Goal: Transaction & Acquisition: Purchase product/service

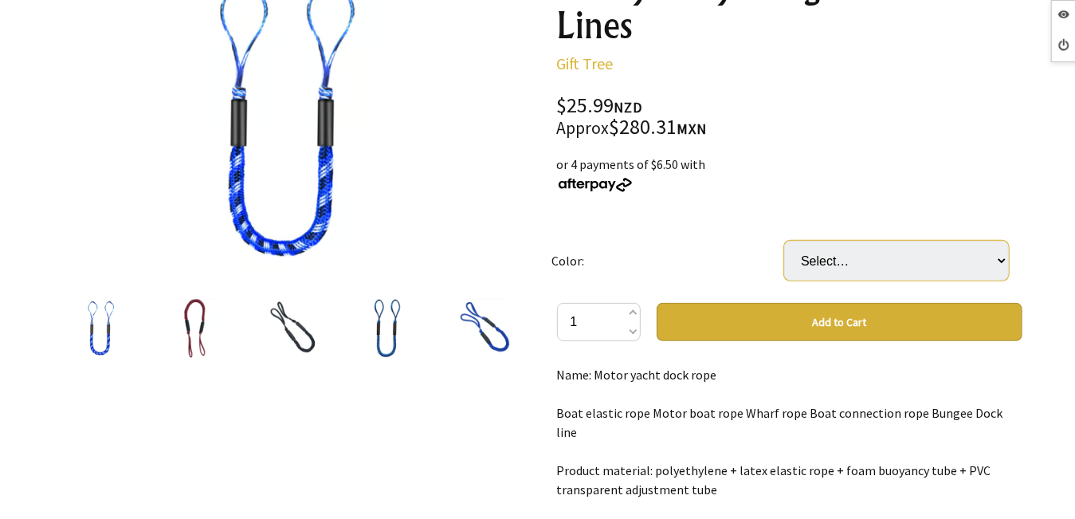
click at [883, 249] on select "Select… Black and blue Red Black Blue Blue and white Green" at bounding box center [896, 261] width 225 height 40
select select "Black and blue"
click at [784, 241] on select "Select… Black and blue Red Black Blue Blue and white Green" at bounding box center [896, 261] width 225 height 40
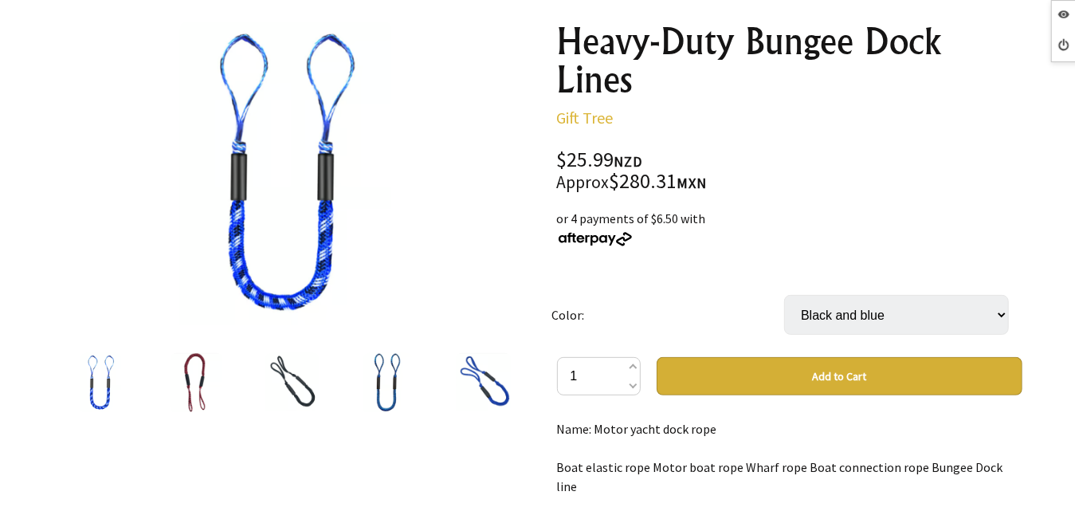
scroll to position [159, 0]
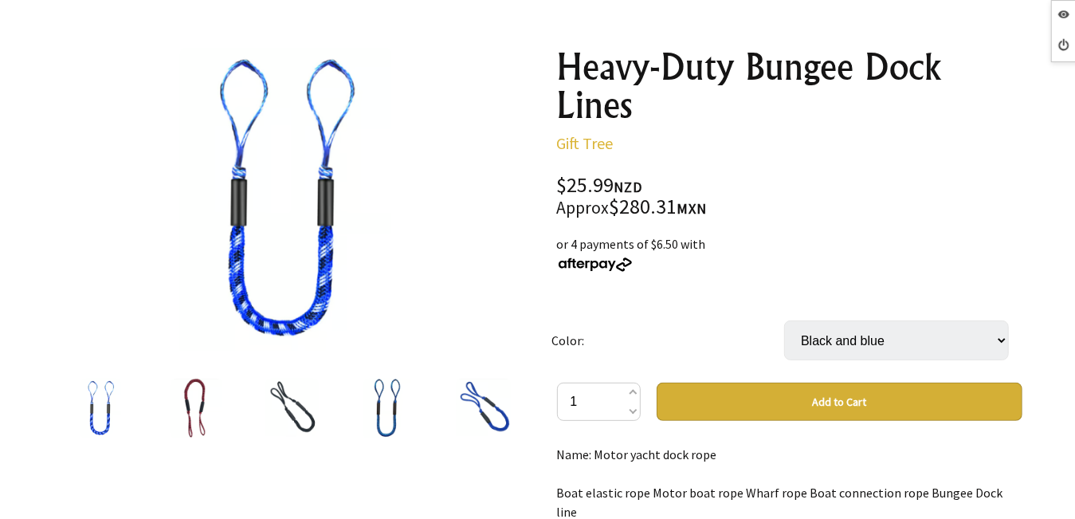
click at [843, 328] on select "Select… Black and blue Red Black Blue Blue and white Green" at bounding box center [896, 340] width 225 height 40
select select "Red"
click at [784, 320] on select "Select… Black and blue Red Black Blue Blue and white Green" at bounding box center [896, 340] width 225 height 40
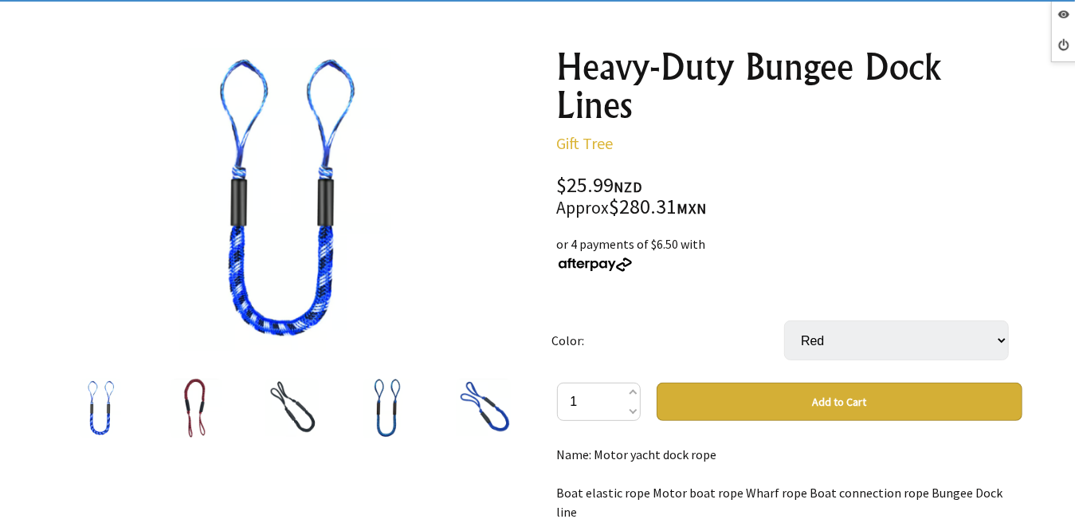
click at [192, 398] on img at bounding box center [196, 409] width 51 height 61
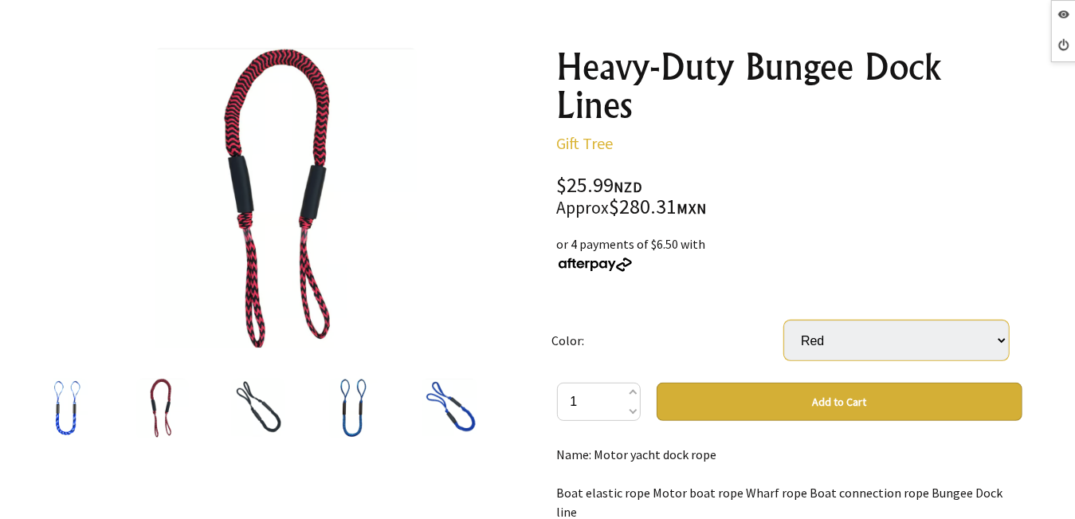
click at [810, 341] on select "Select… Black and blue Red Black Blue Blue and white Green" at bounding box center [896, 340] width 225 height 40
select select "Black"
click at [784, 320] on select "Select… Black and blue Red Black Blue Blue and white Green" at bounding box center [896, 340] width 225 height 40
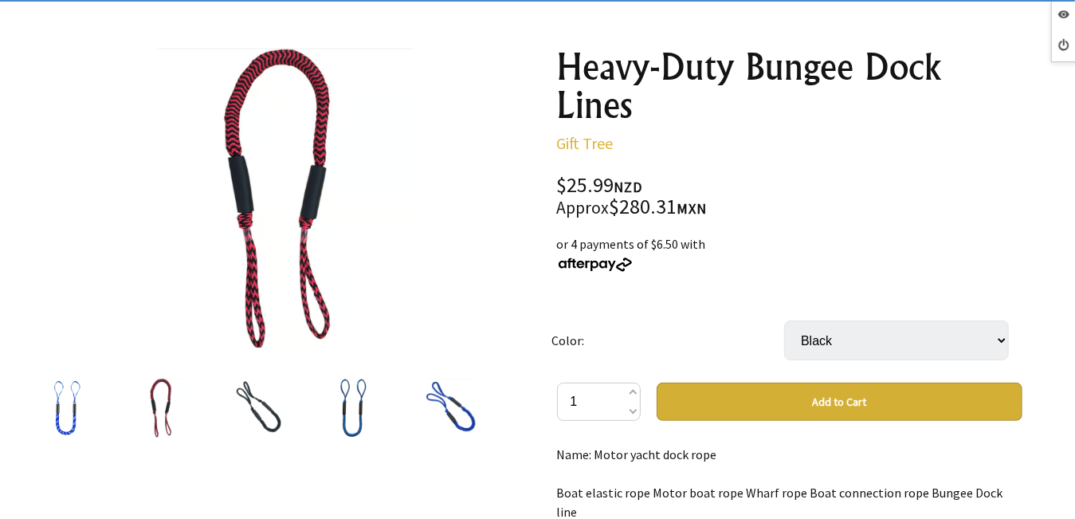
click at [271, 415] on img at bounding box center [258, 409] width 54 height 61
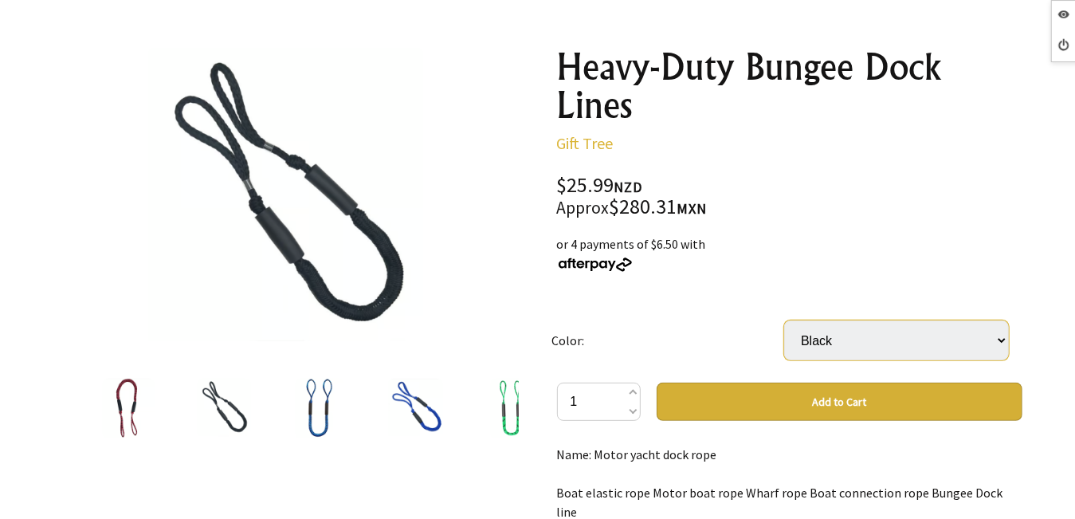
click at [823, 351] on select "Select… Black and blue Red Black Blue Blue and white Green" at bounding box center [896, 340] width 225 height 40
select select "Blue"
click at [784, 320] on select "Select… Black and blue Red Black Blue Blue and white Green" at bounding box center [896, 340] width 225 height 40
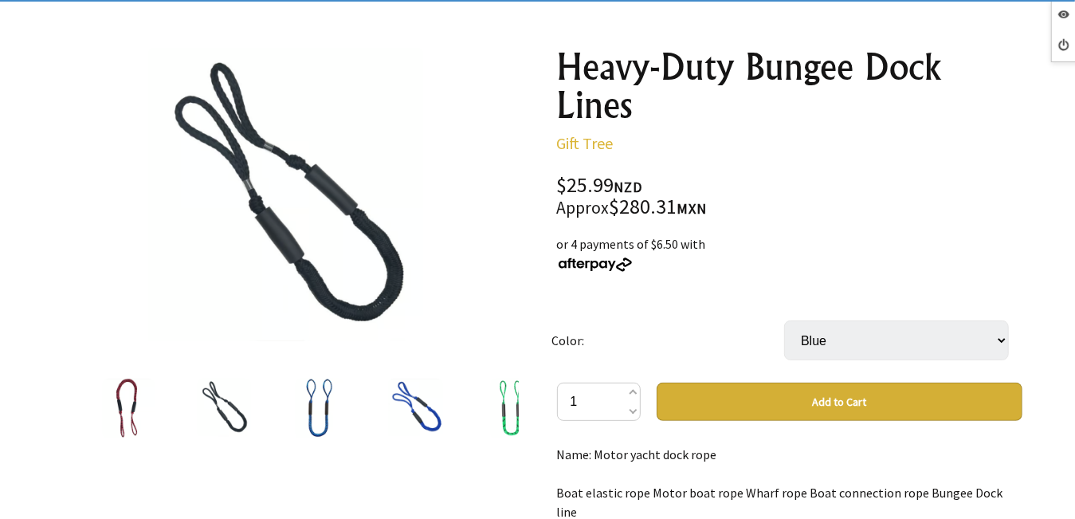
click at [326, 421] on img at bounding box center [319, 409] width 49 height 61
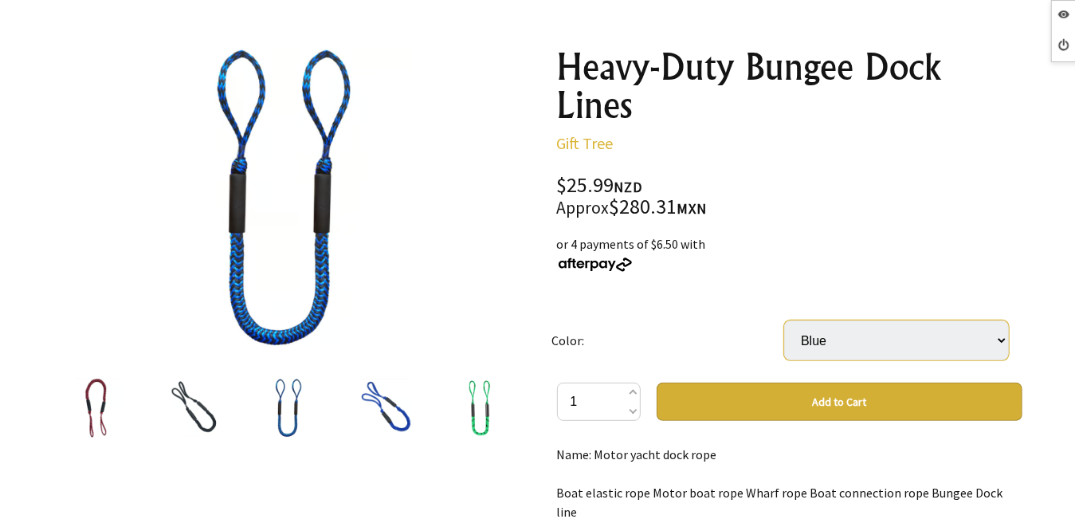
click at [866, 344] on select "Select… Black and blue Red Black Blue Blue and white Green" at bounding box center [896, 340] width 225 height 40
select select "Blue and white"
click at [784, 320] on select "Select… Black and blue Red Black Blue Blue and white Green" at bounding box center [896, 340] width 225 height 40
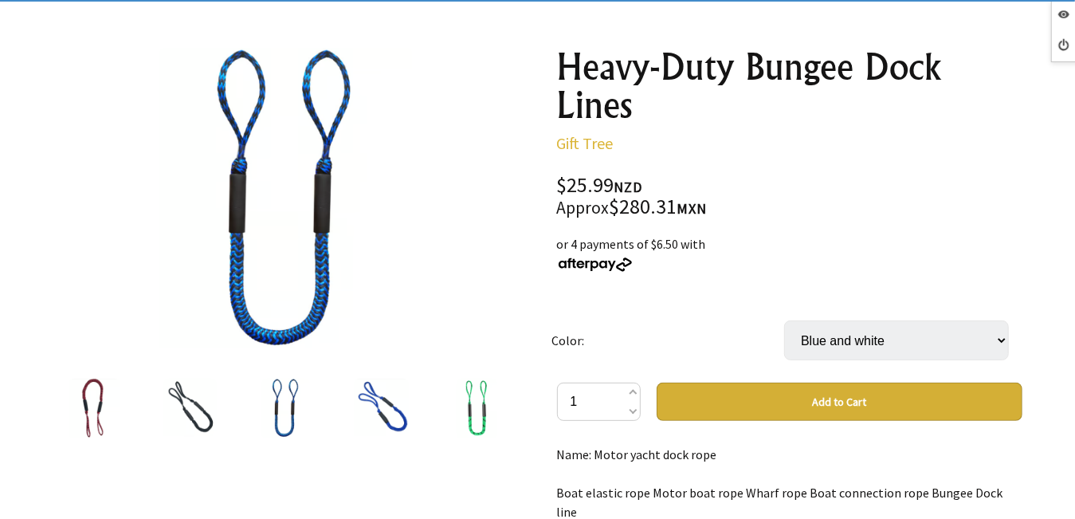
click at [371, 403] on img at bounding box center [382, 409] width 56 height 61
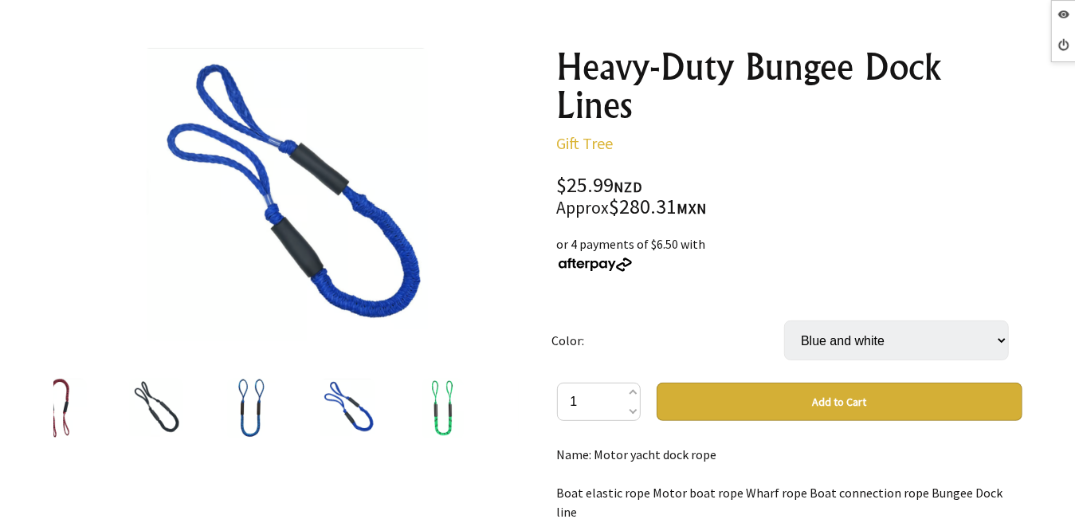
click at [277, 405] on div at bounding box center [252, 408] width 96 height 67
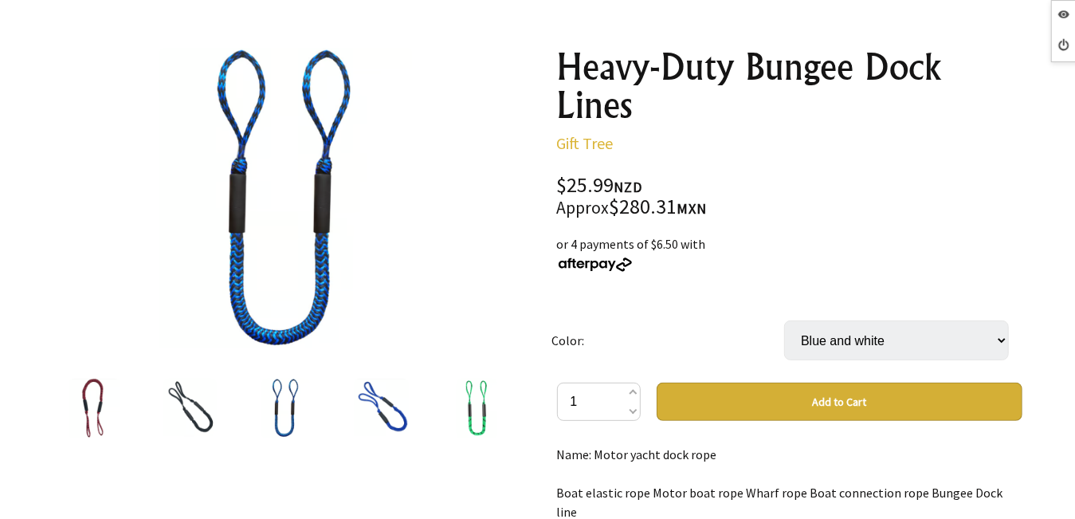
click at [362, 407] on img at bounding box center [382, 409] width 56 height 61
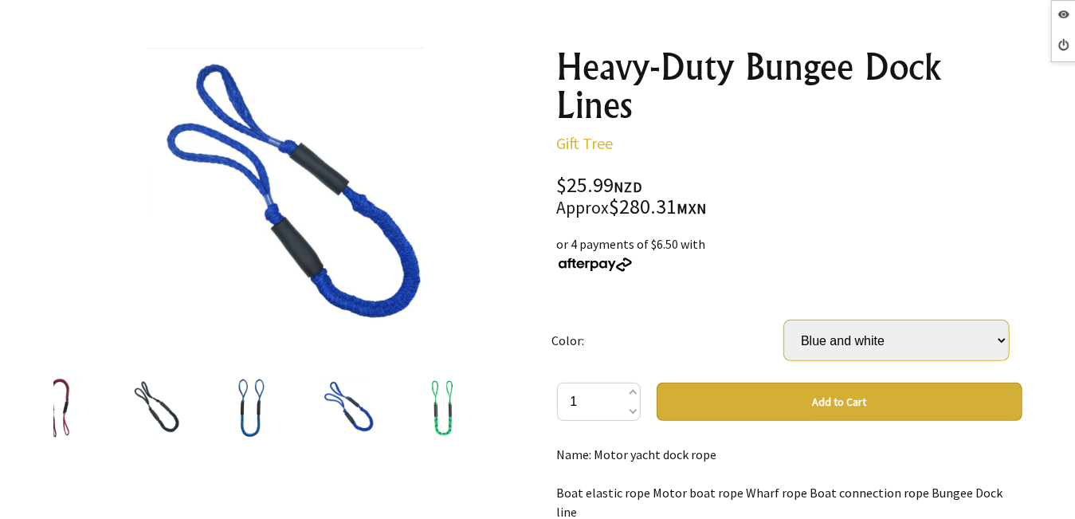
click at [799, 348] on select "Select… Black and blue Red Black Blue Blue and white Green" at bounding box center [896, 340] width 225 height 40
click at [252, 405] on img at bounding box center [251, 409] width 49 height 61
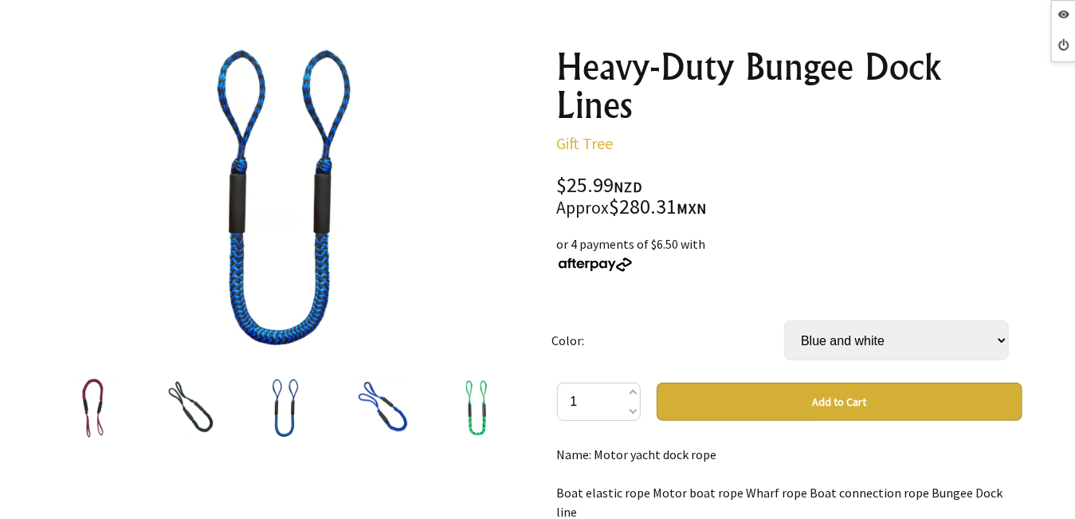
click at [204, 407] on img at bounding box center [190, 409] width 54 height 61
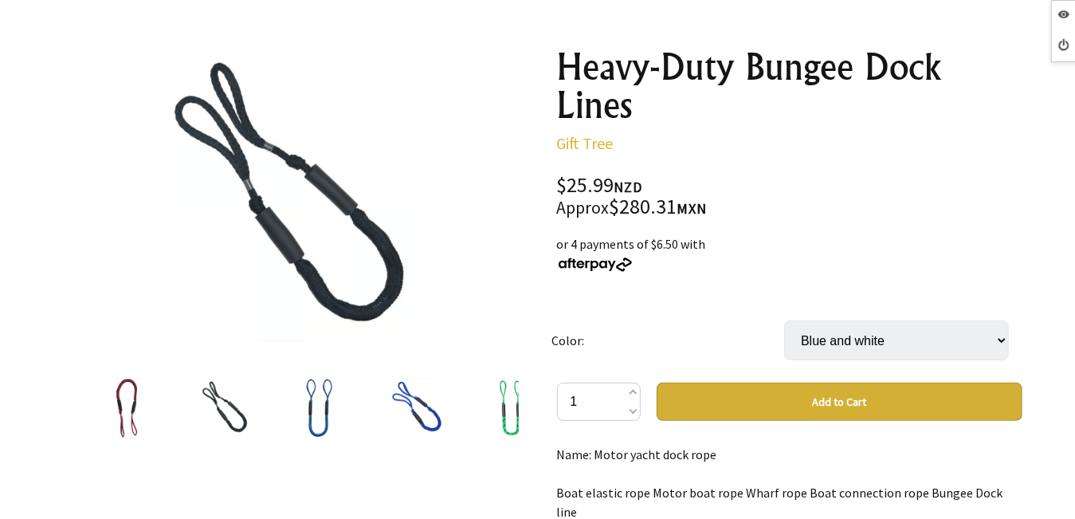
click at [204, 407] on img at bounding box center [224, 409] width 54 height 61
click at [161, 409] on div at bounding box center [129, 408] width 96 height 67
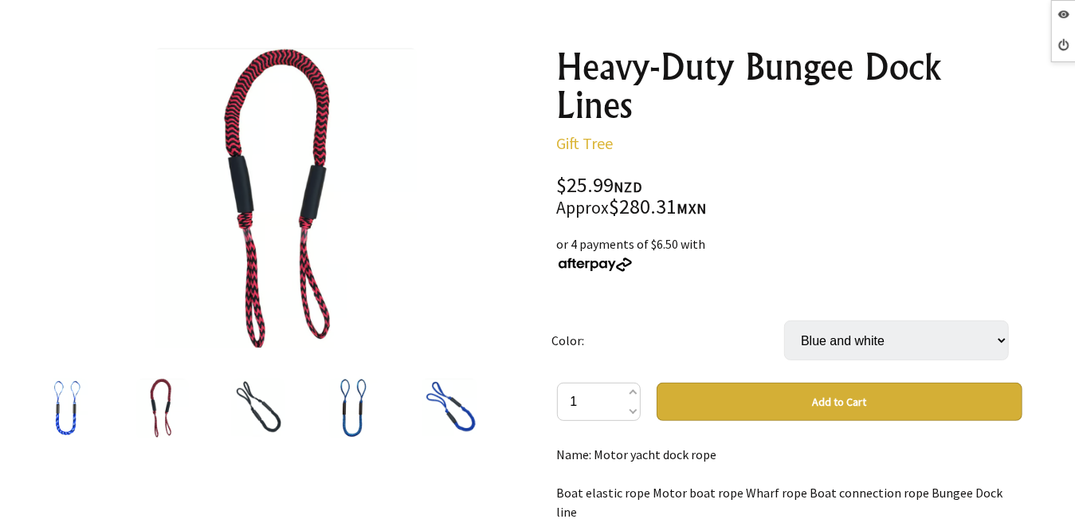
click at [91, 411] on div at bounding box center [67, 408] width 96 height 67
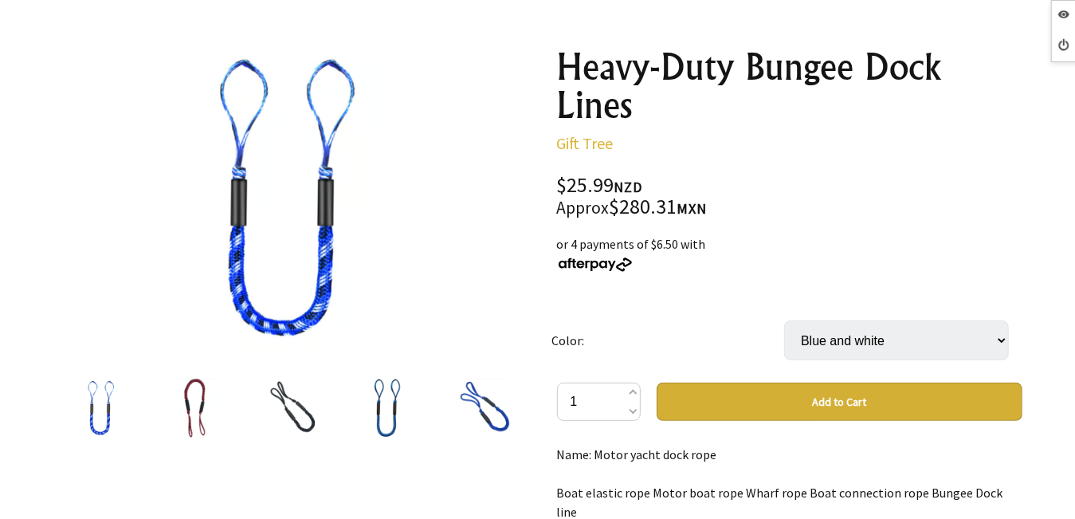
click at [477, 398] on img at bounding box center [484, 409] width 56 height 61
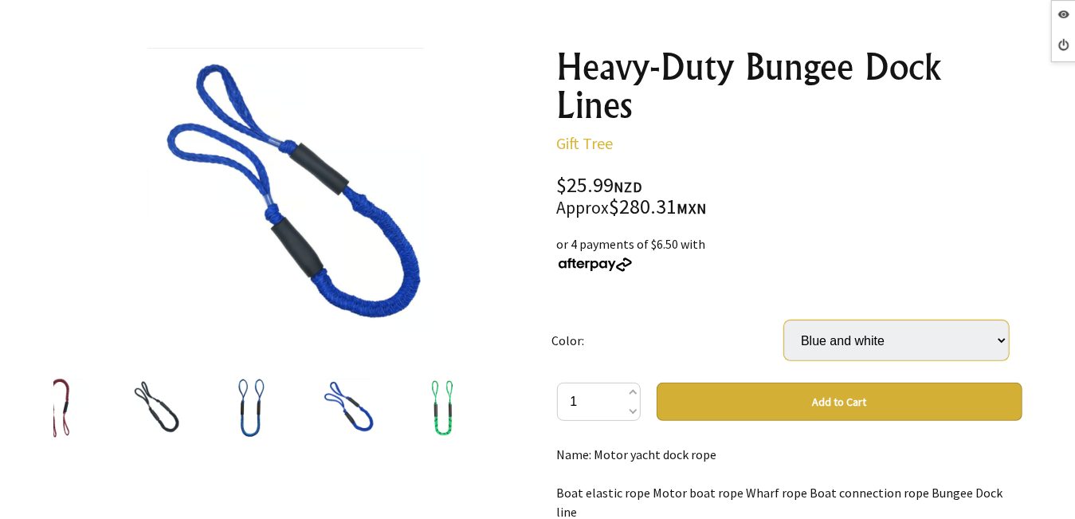
click at [902, 337] on select "Select… Black and blue Red Black Blue Blue and white Green" at bounding box center [896, 340] width 225 height 40
select select "Green"
click at [784, 320] on select "Select… Black and blue Red Black Blue Blue and white Green" at bounding box center [896, 340] width 225 height 40
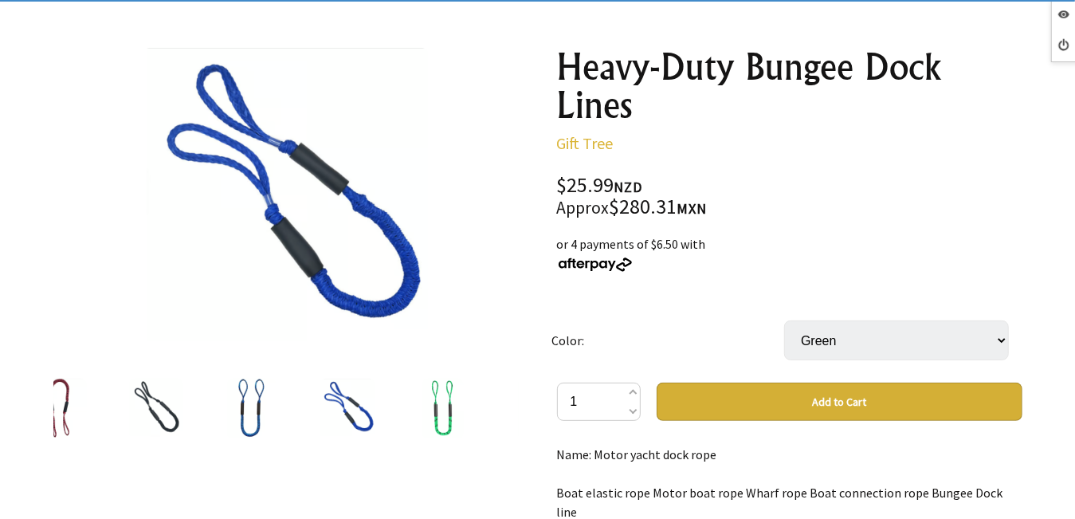
click at [432, 401] on img at bounding box center [442, 409] width 41 height 61
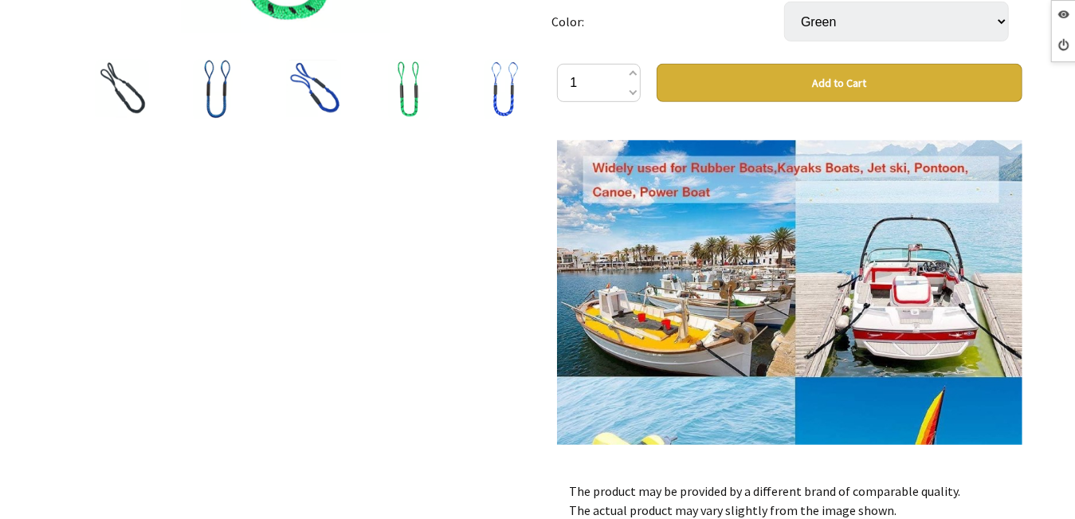
scroll to position [0, 0]
